Goal: Task Accomplishment & Management: Manage account settings

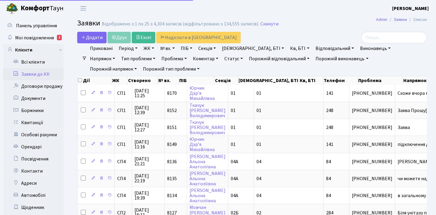
select select "25"
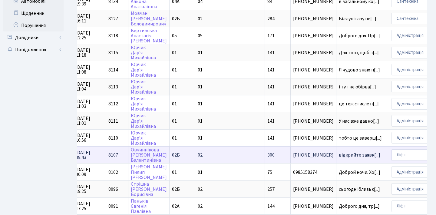
scroll to position [195, 0]
click at [140, 159] on link "Овчиннікова Тетяна Валентинівна" at bounding box center [149, 154] width 36 height 17
click at [137, 156] on link "Овчиннікова Тетяна Валентинівна" at bounding box center [149, 154] width 36 height 17
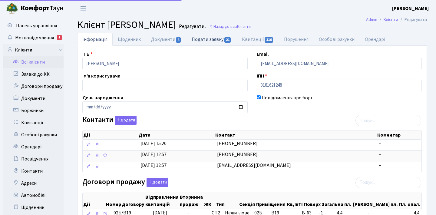
click at [195, 38] on link "Подати заявку 21" at bounding box center [212, 39] width 50 height 12
select select "25"
click at [198, 38] on link "Подати заявку 21" at bounding box center [212, 39] width 50 height 12
select select "25"
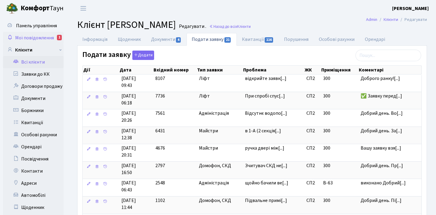
click at [39, 37] on span "Мої повідомлення" at bounding box center [34, 38] width 39 height 7
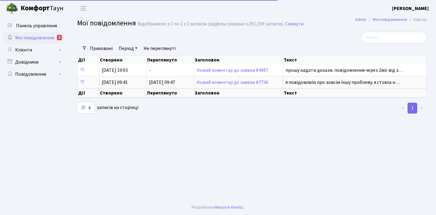
select select "25"
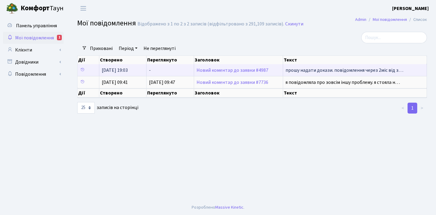
click at [312, 74] on span "прошу надати докази. повідомлення через 2міс від з…" at bounding box center [345, 70] width 118 height 7
click at [304, 74] on span "прошу надати докази. повідомлення через 2міс від з…" at bounding box center [345, 70] width 118 height 7
click at [234, 74] on link "Новий коментар до заявки #4987" at bounding box center [233, 70] width 72 height 7
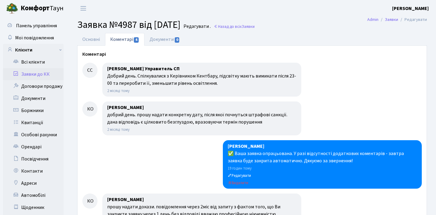
click at [42, 72] on link "Заявки до КК" at bounding box center [33, 74] width 61 height 12
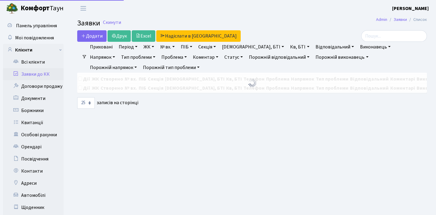
select select "25"
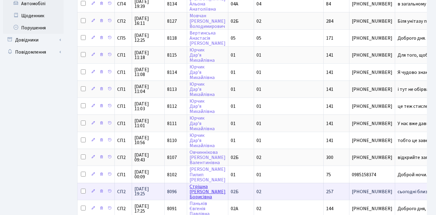
scroll to position [192, 0]
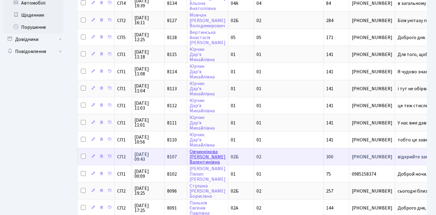
click at [198, 157] on link "[PERSON_NAME]" at bounding box center [208, 157] width 36 height 17
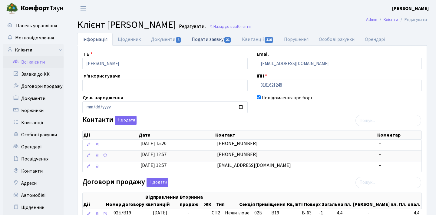
click at [219, 41] on link "Подати заявку 21" at bounding box center [212, 39] width 50 height 12
select select "25"
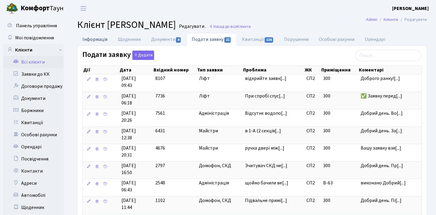
click at [99, 38] on link "Інформація" at bounding box center [94, 39] width 35 height 12
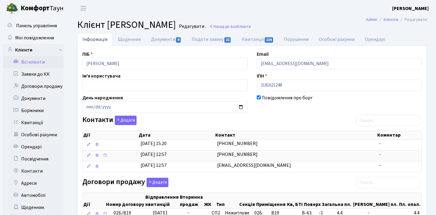
click at [277, 134] on th "Контакт" at bounding box center [296, 135] width 162 height 8
click at [199, 40] on link "Подати заявку 21" at bounding box center [212, 39] width 50 height 12
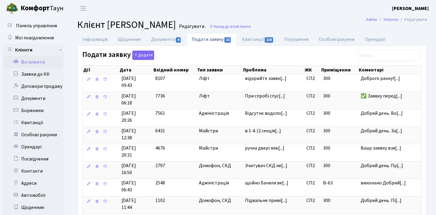
click at [56, 59] on link "Всі клієнти" at bounding box center [33, 62] width 61 height 12
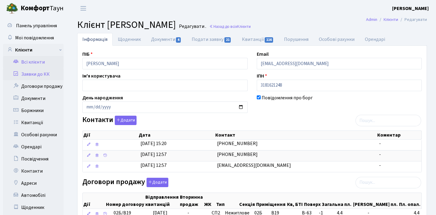
click at [55, 73] on link "Заявки до КК" at bounding box center [33, 74] width 61 height 12
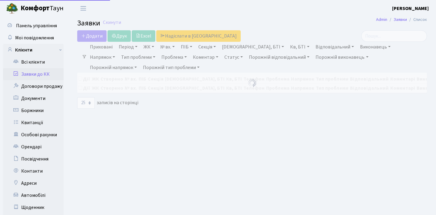
select select "25"
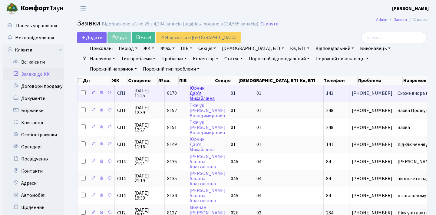
click at [194, 98] on link "Юрчик Дар’я Михайлівна" at bounding box center [202, 93] width 25 height 17
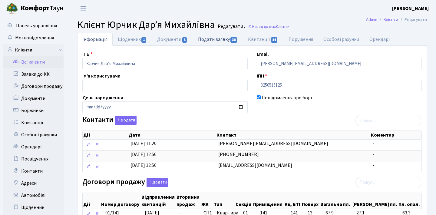
click at [219, 38] on link "Подати заявку 36" at bounding box center [218, 39] width 50 height 12
select select "25"
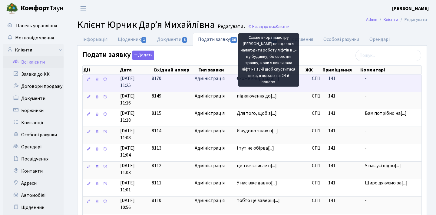
click at [264, 82] on span "Схоже вчора май[...]" at bounding box center [258, 78] width 42 height 7
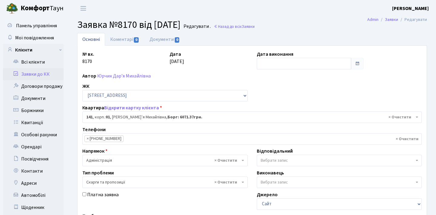
select select "20066"
select select "55"
click at [134, 77] on link "Юрчик Дар’я Михайлівна" at bounding box center [124, 76] width 54 height 7
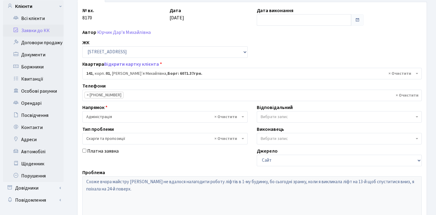
scroll to position [55, 0]
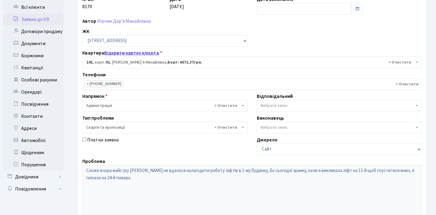
click at [148, 54] on link "Відкрити картку клієнта" at bounding box center [131, 53] width 55 height 7
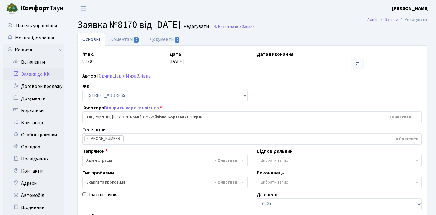
scroll to position [0, 0]
click at [54, 72] on link "Заявки до КК" at bounding box center [33, 74] width 61 height 12
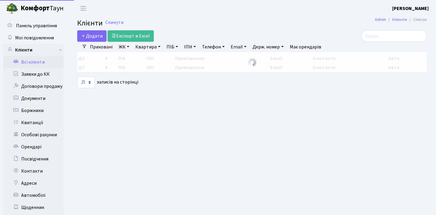
select select "25"
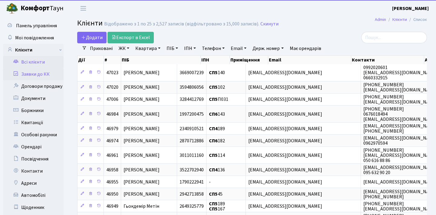
click at [47, 79] on link "Заявки до КК" at bounding box center [33, 74] width 61 height 12
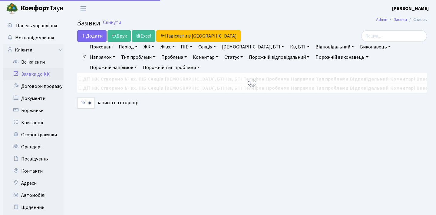
select select "25"
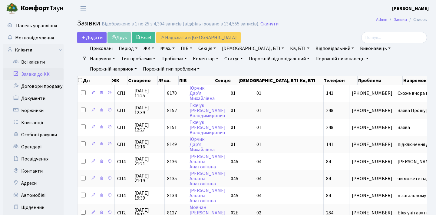
click at [292, 9] on header "Комфорт Таун Анна Г. Мій обліковий запис Вийти" at bounding box center [218, 8] width 436 height 17
click at [327, 25] on h2 "Заявки Відображено з 1 по 25 з 4,304 записів (відфільтровано з 134,555 записів)…" at bounding box center [252, 24] width 350 height 10
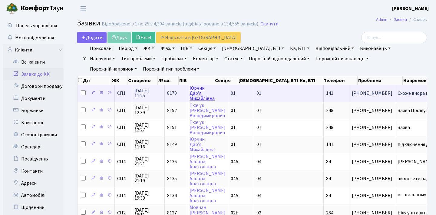
click at [198, 97] on link "Юрчик Дар’я Михайлівна" at bounding box center [202, 93] width 25 height 17
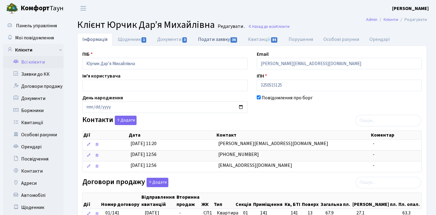
click at [214, 43] on link "Подати заявку 36" at bounding box center [218, 39] width 50 height 12
select select "25"
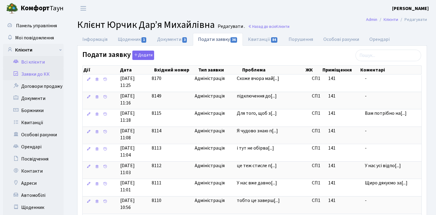
click at [44, 74] on link "Заявки до КК" at bounding box center [33, 74] width 61 height 12
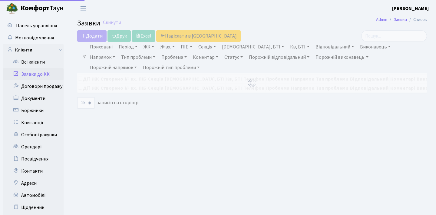
select select "25"
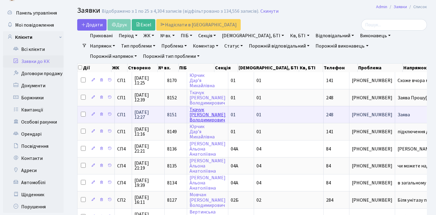
scroll to position [13, 0]
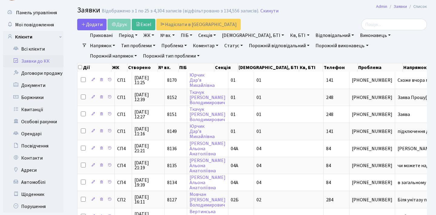
click at [294, 21] on div "Додати Друк Excel Надіслати в КАН" at bounding box center [192, 25] width 230 height 12
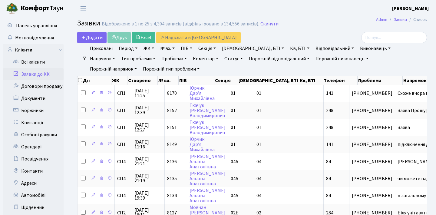
scroll to position [0, 0]
click at [213, 12] on header "[PERSON_NAME] Мій обліковий запис Вийти" at bounding box center [218, 8] width 436 height 17
click at [53, 75] on link "Заявки до КК" at bounding box center [33, 74] width 61 height 12
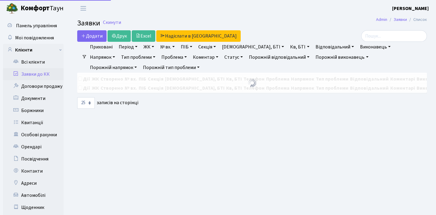
select select "25"
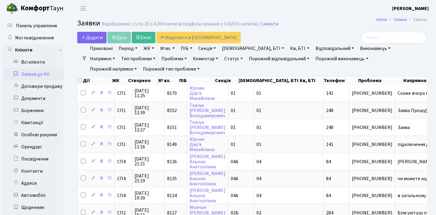
click at [52, 75] on link "Заявки до КК" at bounding box center [33, 74] width 61 height 12
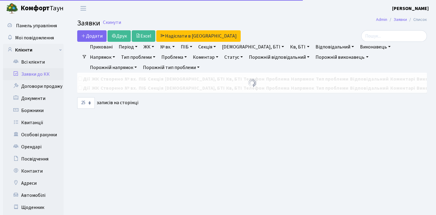
select select "25"
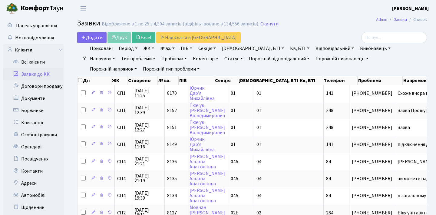
click at [342, 26] on h2 "Заявки Відображено з 1 по 25 з 4,304 записів (відфільтровано з 134,556 записів)…" at bounding box center [252, 24] width 350 height 10
click at [359, 15] on header "Комфорт Таун Анна Г. Мій обліковий запис Вийти" at bounding box center [218, 8] width 436 height 17
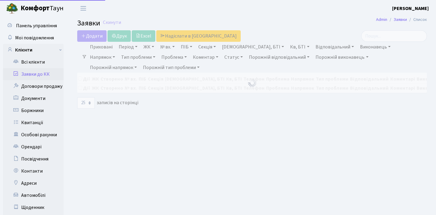
select select "25"
